Goal: Book appointment/travel/reservation

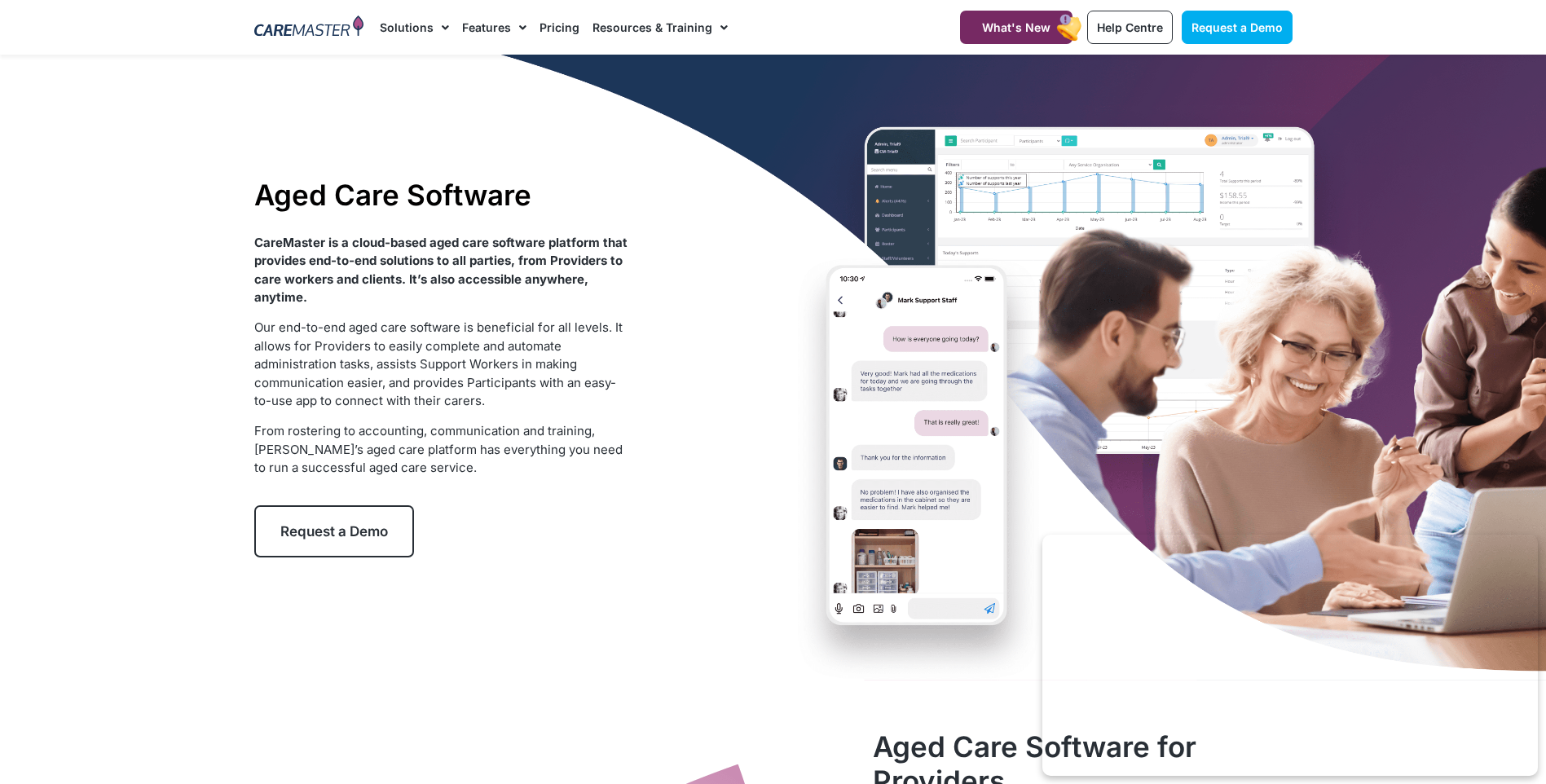
click at [963, 671] on div "Aged Care Software CareMaster is a cloud-based aged care software platform that…" at bounding box center [773, 366] width 1055 height 625
click at [184, 489] on div at bounding box center [773, 366] width 1546 height 625
